Goal: Task Accomplishment & Management: Manage account settings

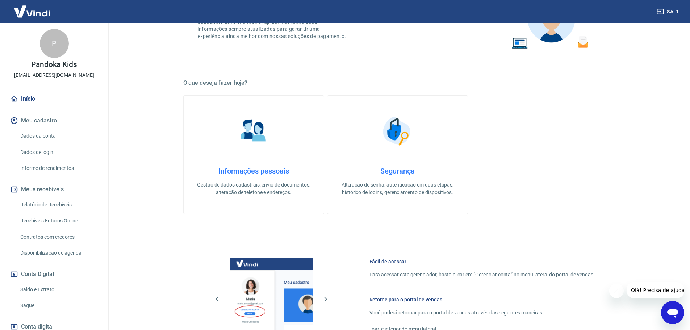
scroll to position [235, 0]
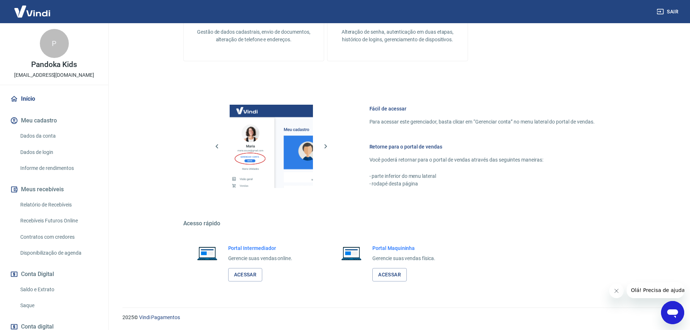
click at [247, 252] on div "Portal Intermediador Gerencie suas vendas online. Acessar" at bounding box center [260, 262] width 64 height 37
click at [240, 269] on link "Acessar" at bounding box center [245, 274] width 34 height 13
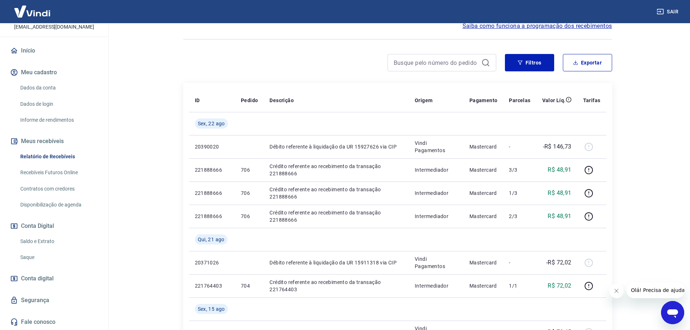
scroll to position [72, 0]
click at [30, 257] on link "Saque" at bounding box center [58, 257] width 82 height 15
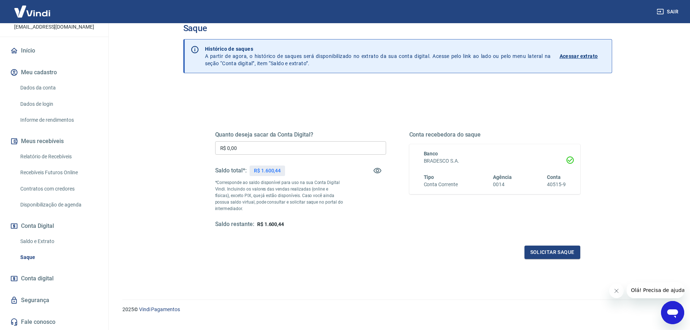
scroll to position [28, 0]
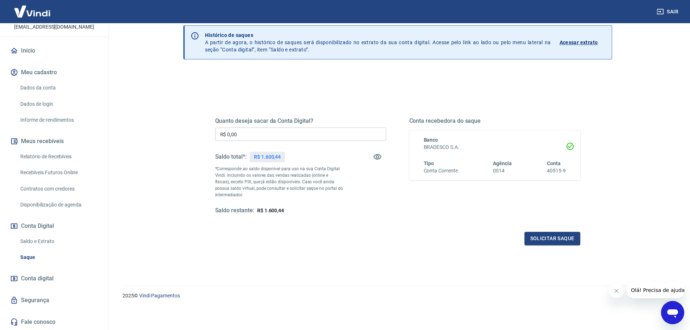
click at [51, 86] on link "Dados da conta" at bounding box center [58, 87] width 82 height 15
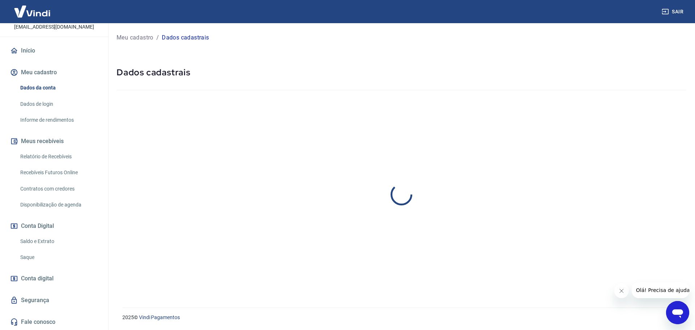
select select "SP"
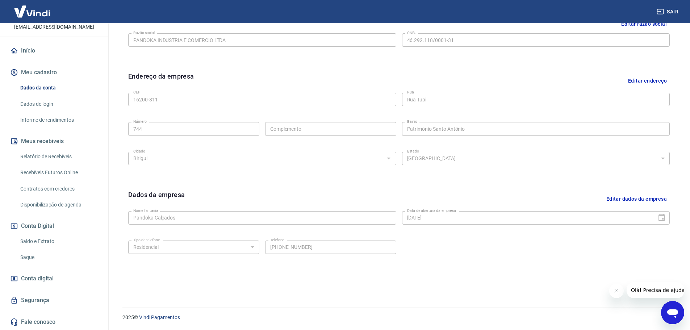
scroll to position [11, 0]
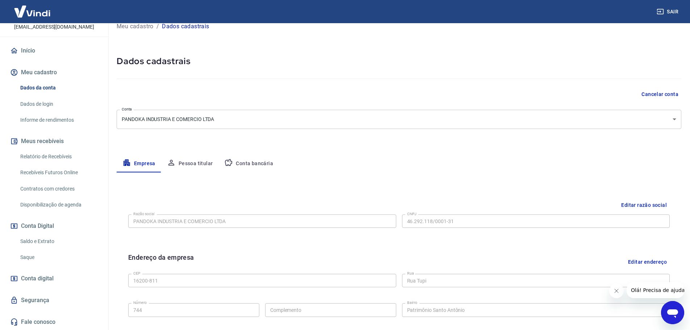
click at [246, 163] on button "Conta bancária" at bounding box center [248, 163] width 60 height 17
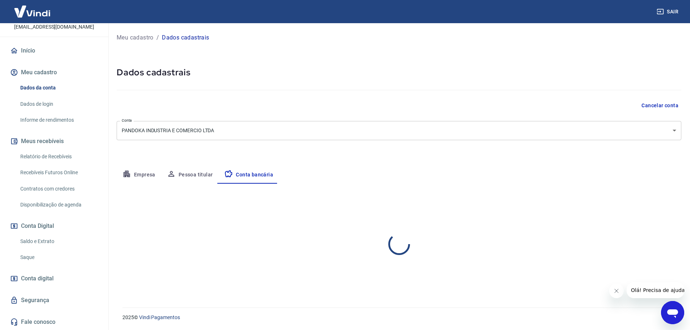
scroll to position [0, 0]
select select "1"
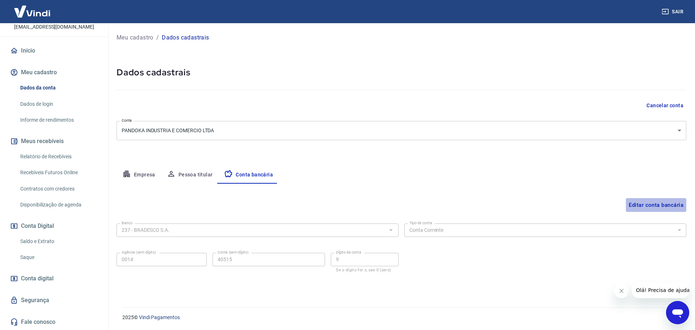
click at [638, 206] on button "Editar conta bancária" at bounding box center [656, 205] width 60 height 14
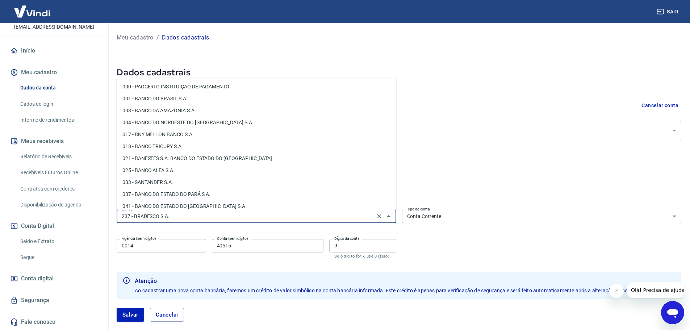
click at [212, 219] on input "237 - BRADESCO S.A." at bounding box center [246, 216] width 254 height 9
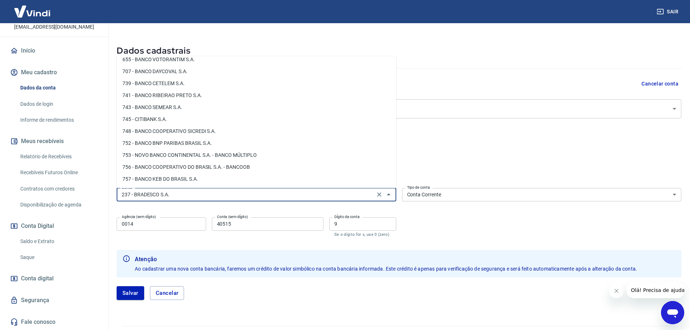
scroll to position [4, 0]
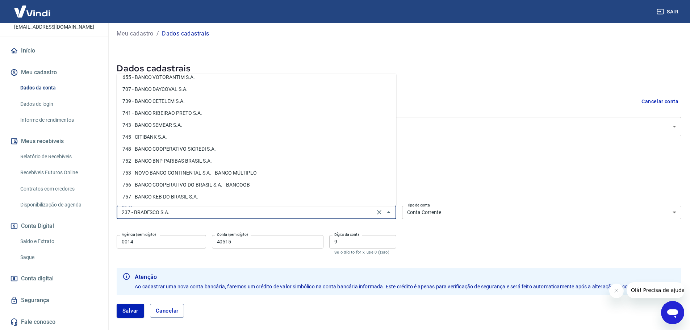
click at [170, 147] on li "748 - BANCO COOPERATIVO SICREDI S.A." at bounding box center [257, 149] width 280 height 12
type input "748 - BANCO COOPERATIVO SICREDI S.A."
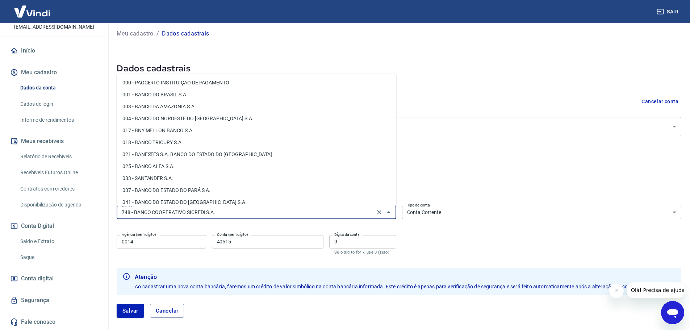
scroll to position [1026, 0]
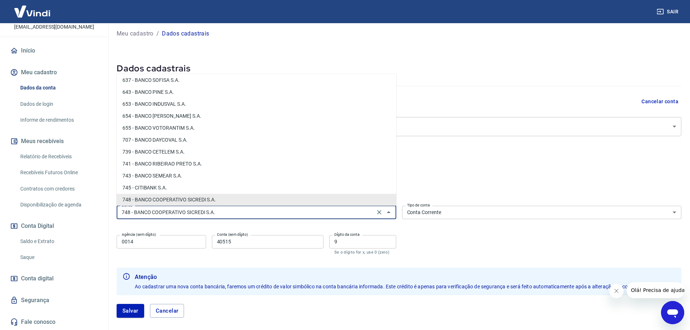
drag, startPoint x: 230, startPoint y: 210, endPoint x: 225, endPoint y: 210, distance: 5.4
click at [227, 210] on input "748 - BANCO COOPERATIVO SICREDI S.A." at bounding box center [246, 212] width 254 height 9
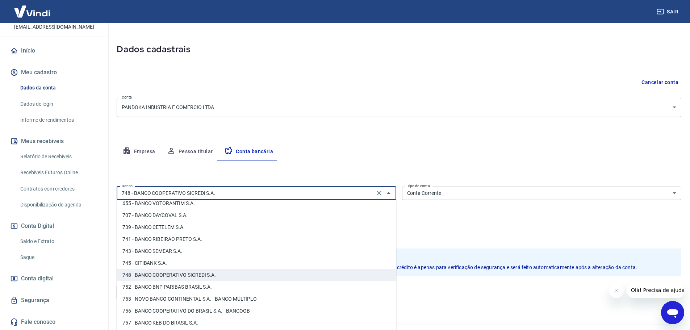
scroll to position [40, 0]
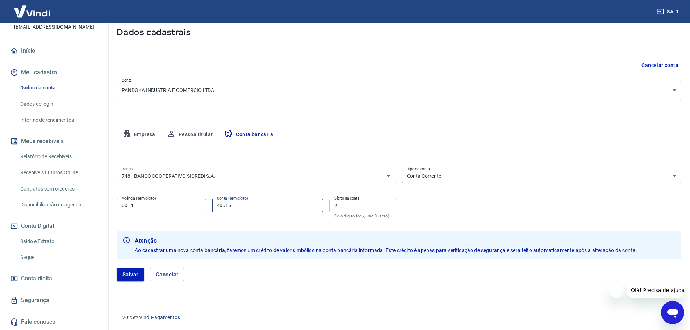
click at [253, 207] on input "40515" at bounding box center [268, 205] width 112 height 13
drag, startPoint x: 143, startPoint y: 202, endPoint x: 119, endPoint y: 202, distance: 24.3
click at [119, 202] on input "0014" at bounding box center [161, 205] width 89 height 13
type input "3021"
click at [248, 203] on input "40515" at bounding box center [268, 205] width 112 height 13
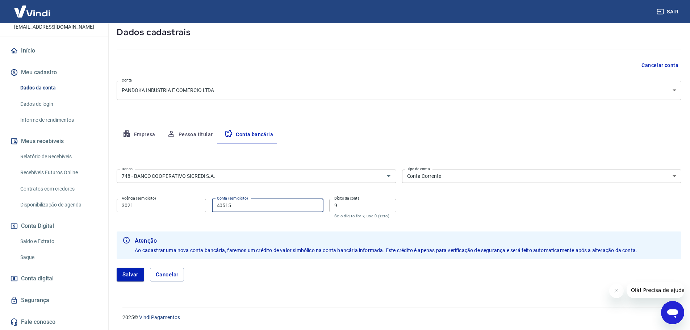
drag, startPoint x: 240, startPoint y: 203, endPoint x: 213, endPoint y: 205, distance: 26.9
click at [213, 205] on input "40515" at bounding box center [268, 205] width 112 height 13
type input "45903"
click at [341, 211] on input "9" at bounding box center [362, 205] width 67 height 13
type input "8"
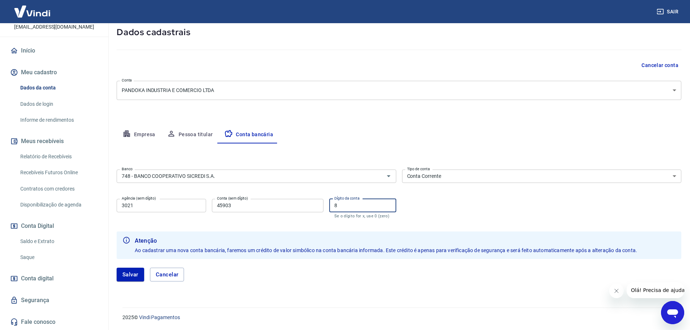
click at [251, 223] on form "Banco 748 - BANCO COOPERATIVO SICREDI S.A. Banco Tipo de conta Conta Corrente C…" at bounding box center [399, 228] width 565 height 123
click at [185, 135] on button "Pessoa titular" at bounding box center [190, 134] width 58 height 17
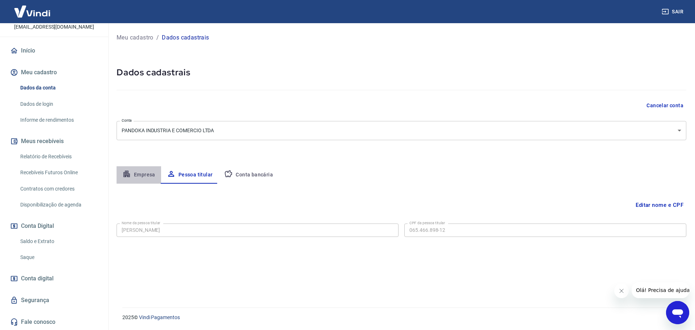
click at [135, 174] on button "Empresa" at bounding box center [139, 174] width 45 height 17
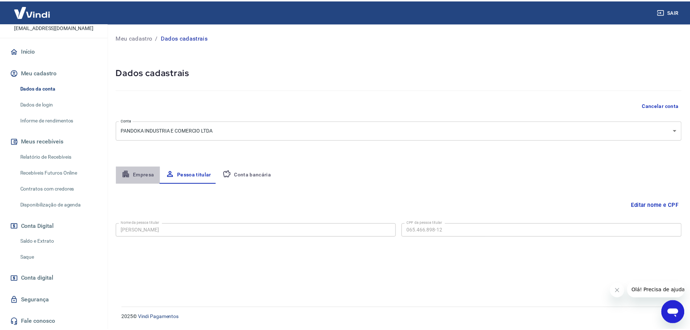
select select "SP"
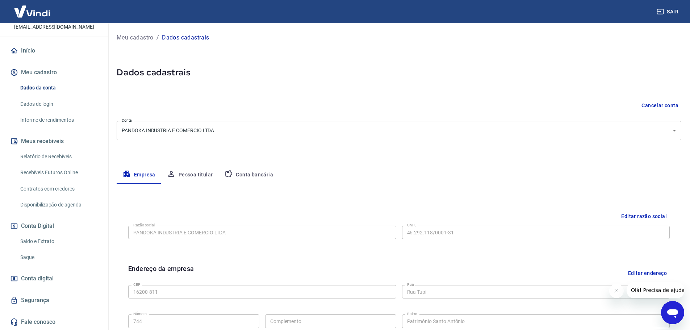
click at [251, 171] on button "Conta bancária" at bounding box center [248, 174] width 60 height 17
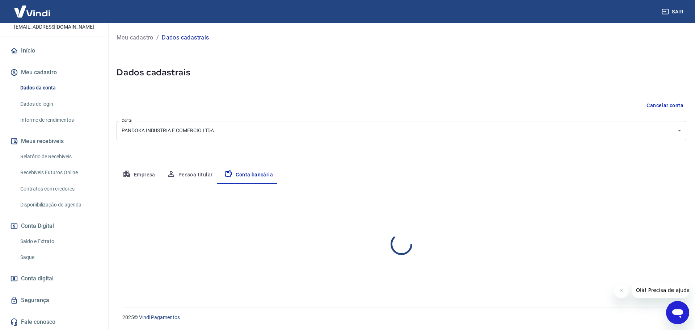
select select "1"
click at [182, 225] on div "237 - [PERSON_NAME]" at bounding box center [258, 229] width 282 height 13
click at [658, 202] on button "Editar conta bancária" at bounding box center [656, 205] width 60 height 14
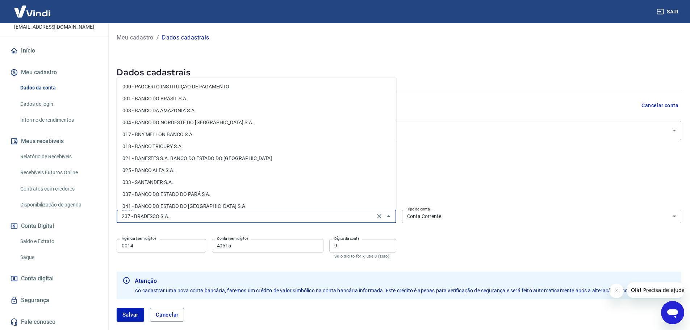
click at [200, 219] on input "237 - BRADESCO S.A." at bounding box center [246, 216] width 254 height 9
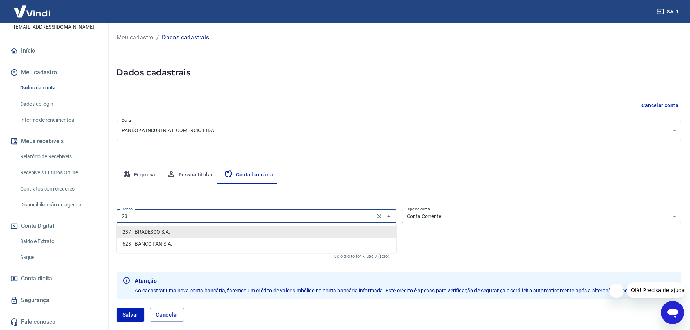
type input "2"
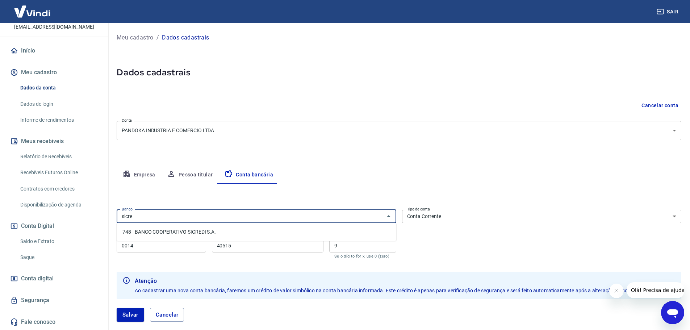
click at [165, 228] on li "748 - BANCO COOPERATIVO SICREDI S.A." at bounding box center [257, 232] width 280 height 12
type input "748 - BANCO COOPERATIVO SICREDI S.A."
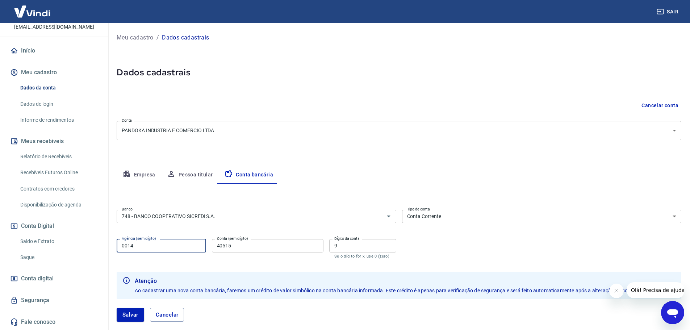
drag, startPoint x: 154, startPoint y: 249, endPoint x: 109, endPoint y: 248, distance: 45.3
click at [109, 248] on div "Meu cadastro / Dados cadastrais Dados cadastrais Cancelar conta Conta PANDOKA I…" at bounding box center [399, 181] width 582 height 316
type input "3021"
drag, startPoint x: 233, startPoint y: 245, endPoint x: 210, endPoint y: 247, distance: 22.6
click at [210, 247] on div "Agência (sem dígito) 3021 Agência (sem dígito) Conta (sem dígito) 40515 Conta (…" at bounding box center [257, 248] width 280 height 24
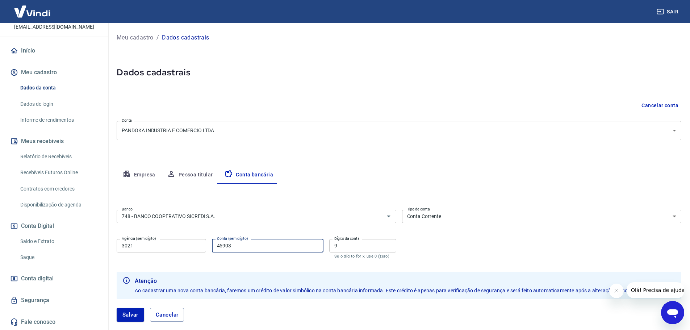
type input "45903"
click at [341, 246] on input "9" at bounding box center [362, 245] width 67 height 13
type input "8"
click at [243, 260] on form "Banco 748 - BANCO COOPERATIVO SICREDI S.A. Banco Tipo de conta Conta Corrente C…" at bounding box center [399, 268] width 565 height 123
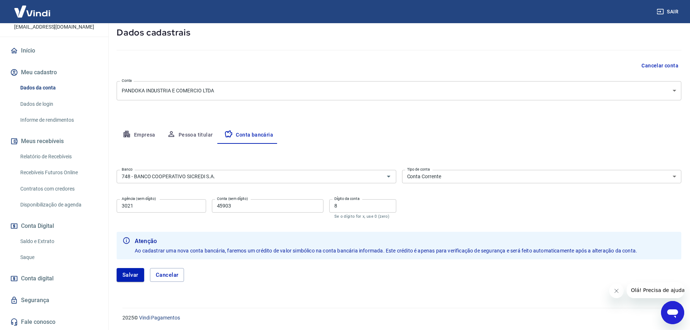
scroll to position [40, 0]
click at [126, 274] on button "Salvar" at bounding box center [131, 275] width 28 height 14
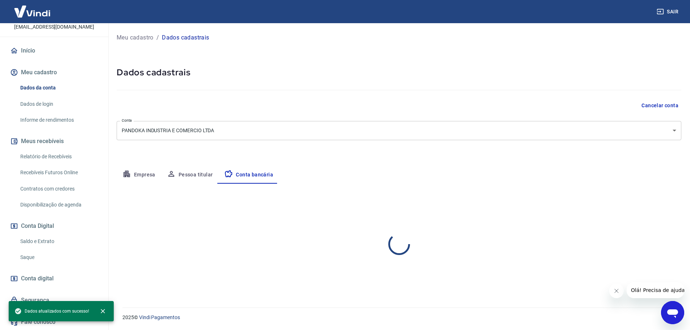
scroll to position [0, 0]
select select "1"
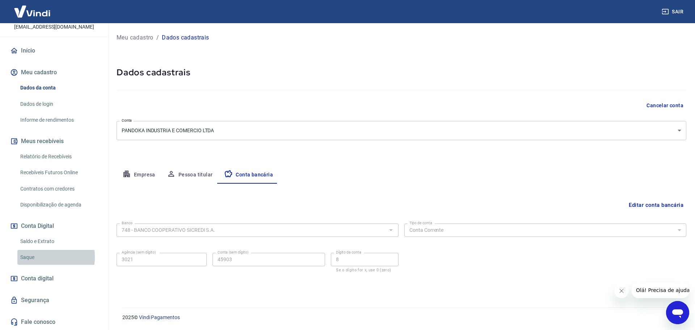
click at [28, 257] on link "Saque" at bounding box center [58, 257] width 82 height 15
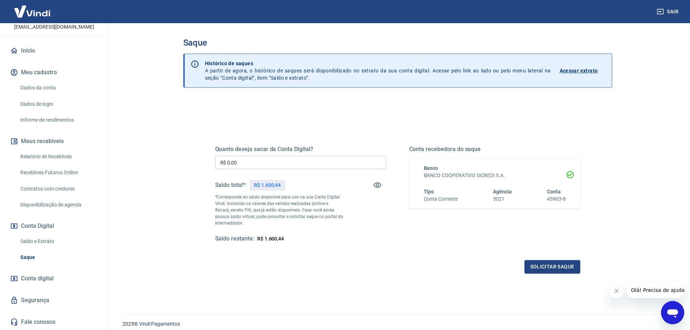
click at [243, 162] on input "R$ 0,00" at bounding box center [300, 162] width 171 height 13
type input "R$ 1.500,00"
click at [560, 266] on button "Solicitar saque" at bounding box center [552, 266] width 56 height 13
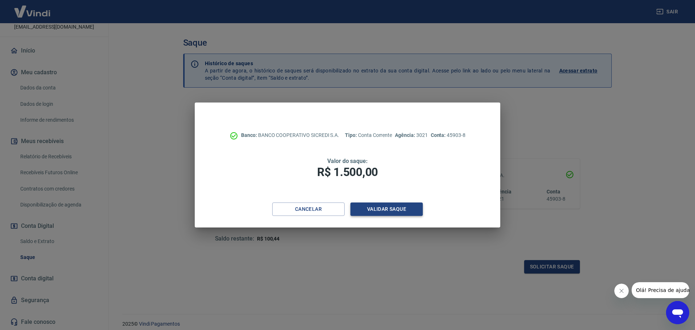
click at [385, 208] on button "Validar saque" at bounding box center [387, 208] width 72 height 13
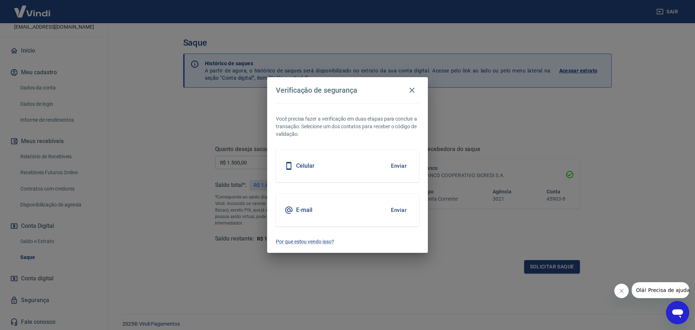
click at [354, 162] on div "Celular Enviar" at bounding box center [347, 166] width 143 height 33
click at [405, 162] on button "Enviar" at bounding box center [399, 165] width 24 height 15
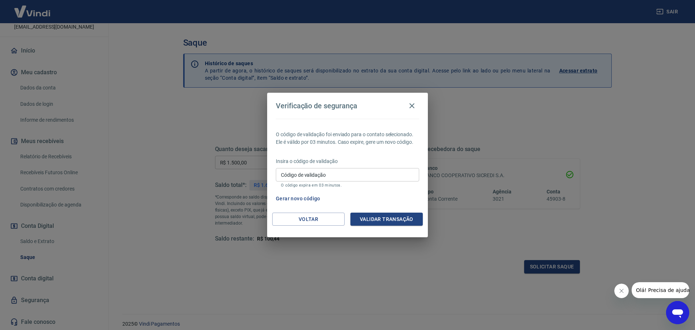
click at [330, 177] on input "Código de validação" at bounding box center [347, 174] width 143 height 13
type input "880298"
click at [382, 218] on button "Validar transação" at bounding box center [387, 219] width 72 height 13
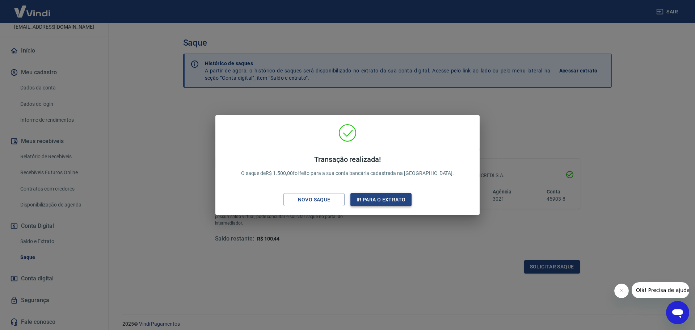
click at [375, 197] on button "Ir para o extrato" at bounding box center [381, 199] width 61 height 13
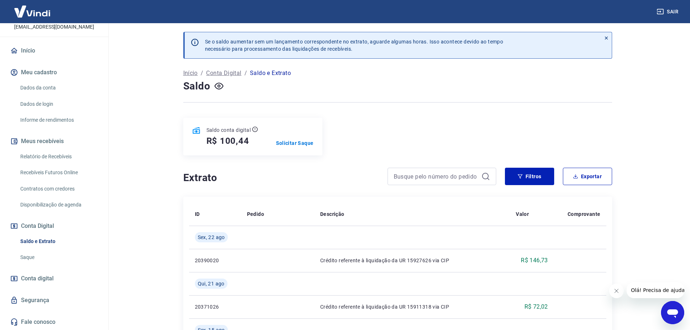
click at [130, 237] on main "Se o saldo aumentar sem um lançamento correspondente no extrato, aguarde alguma…" at bounding box center [397, 176] width 585 height 307
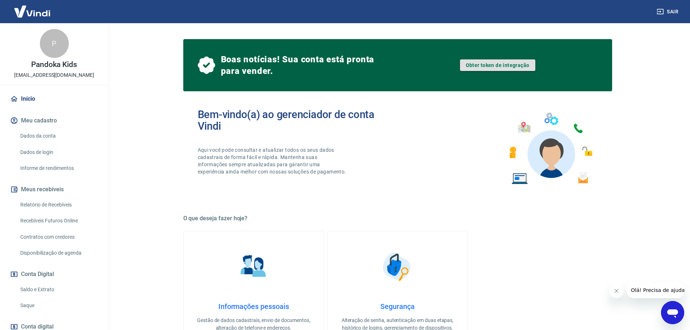
click at [490, 63] on link "Obter token de integração" at bounding box center [497, 65] width 75 height 12
